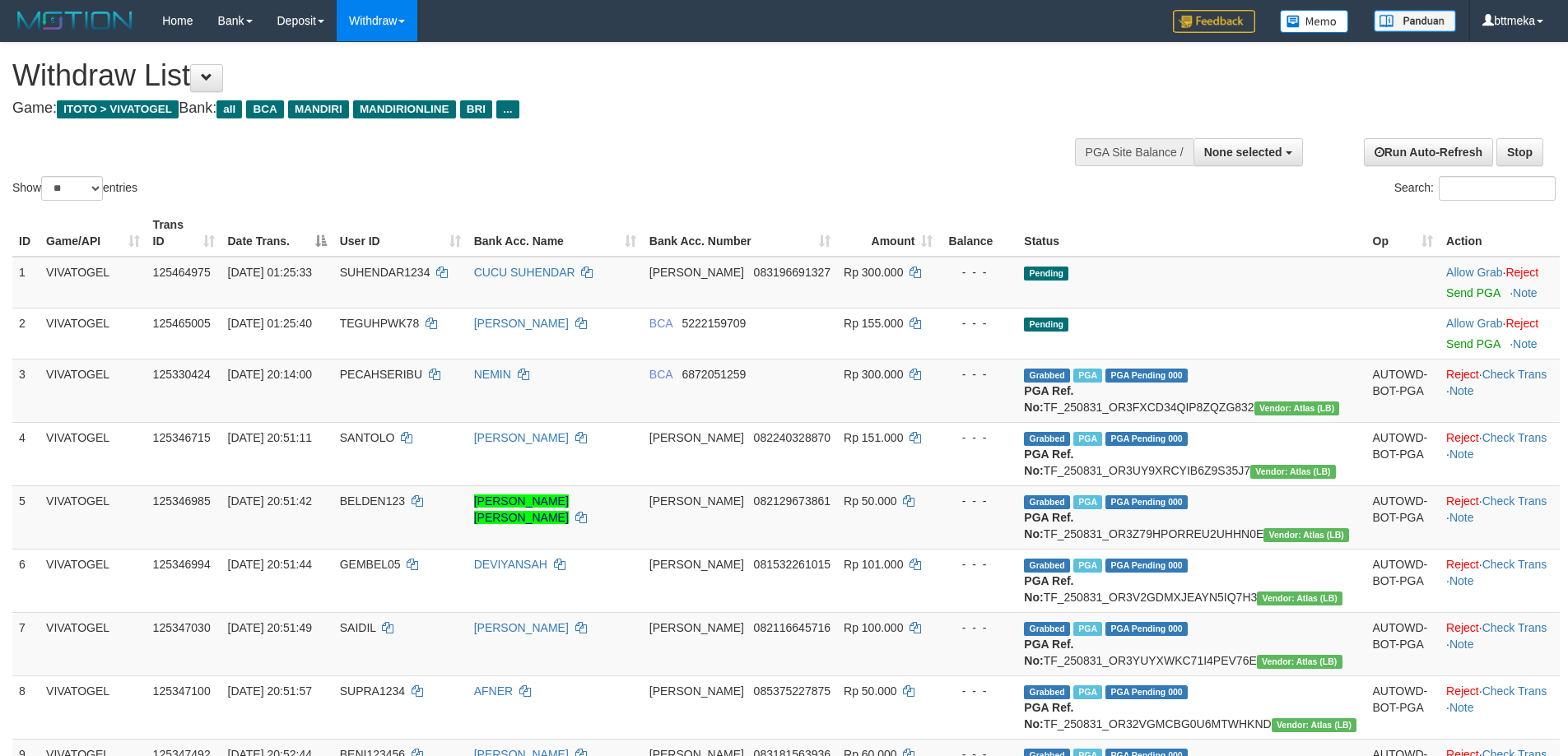
select select
select select "**"
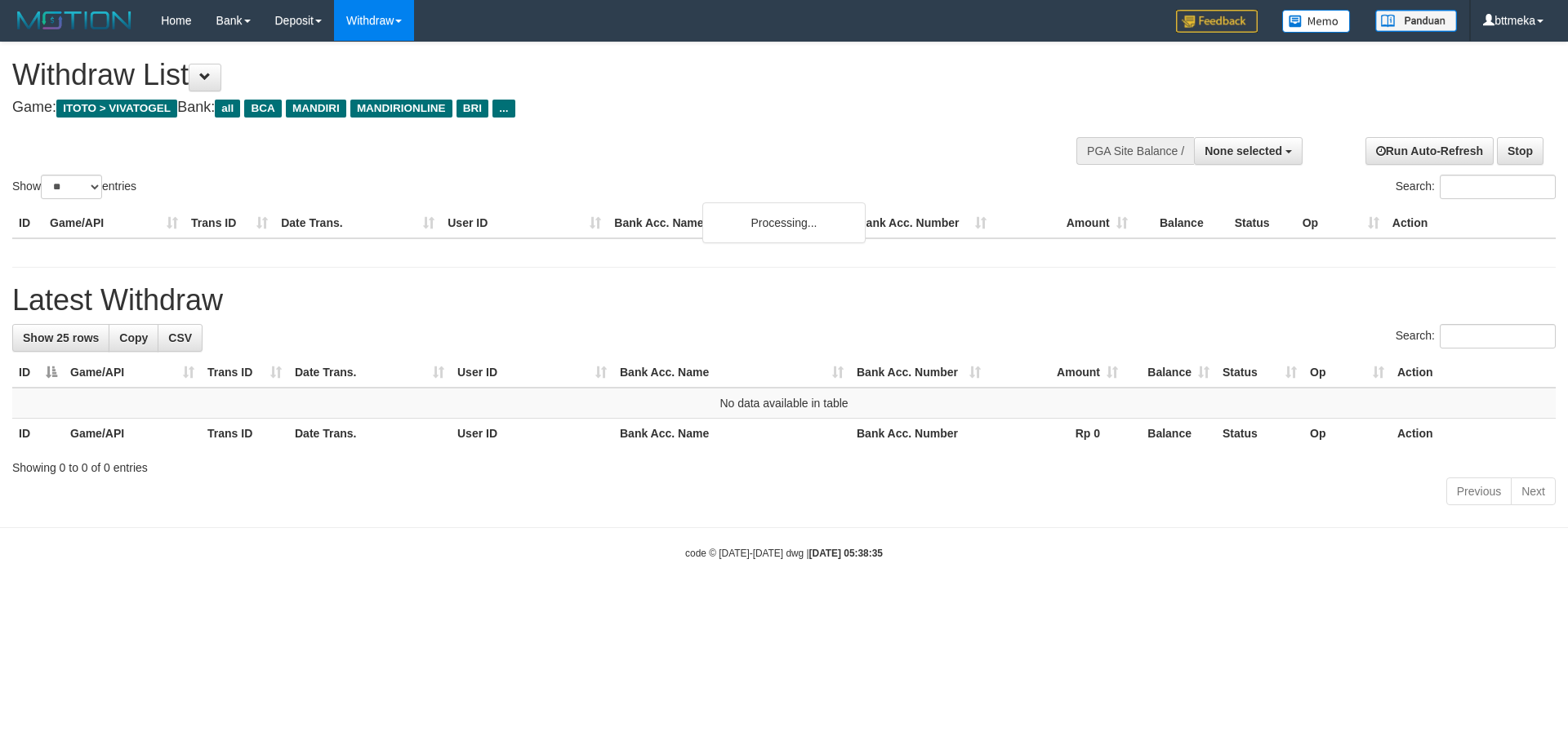
select select
select select "**"
